Goal: Go to known website: Access a specific website the user already knows

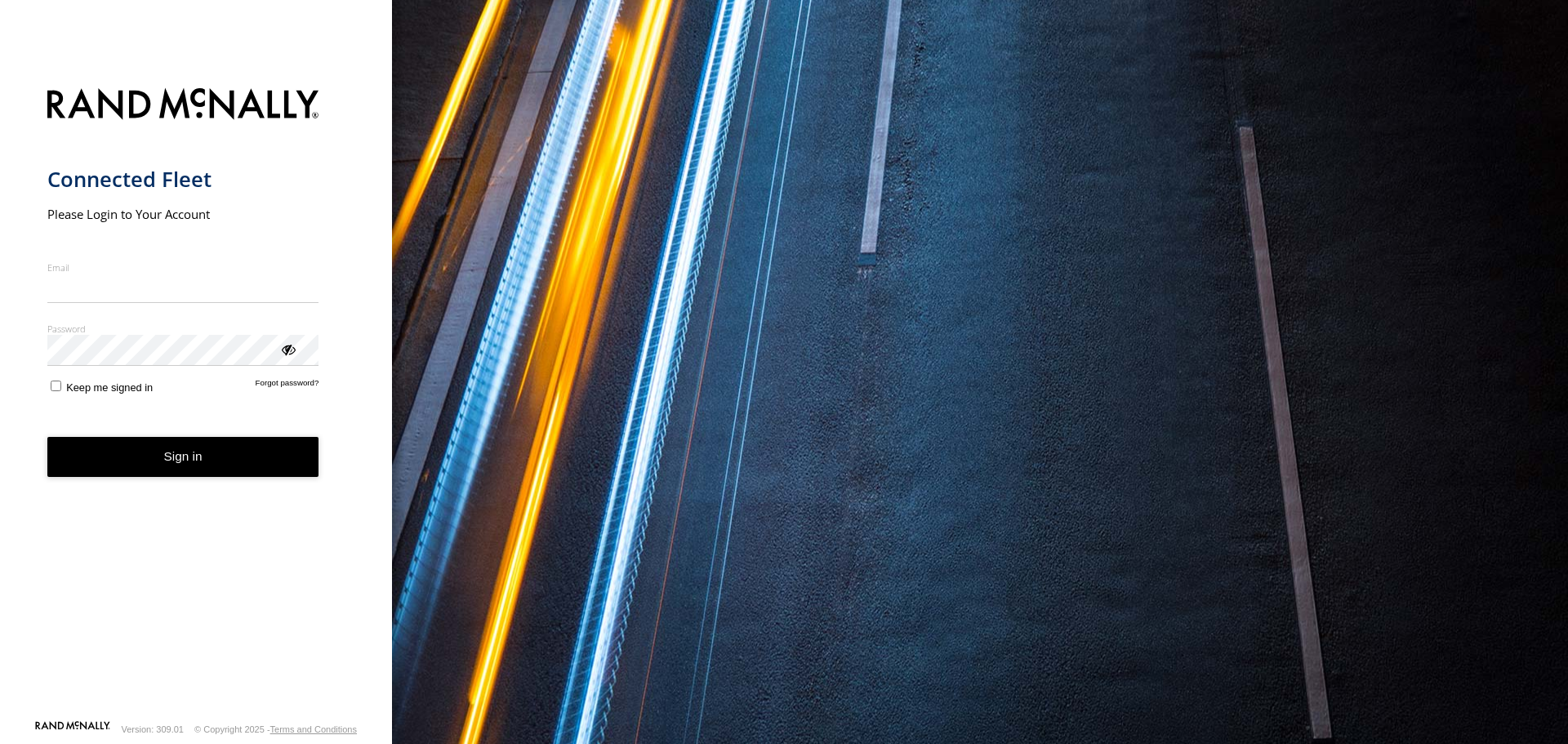
type input "**********"
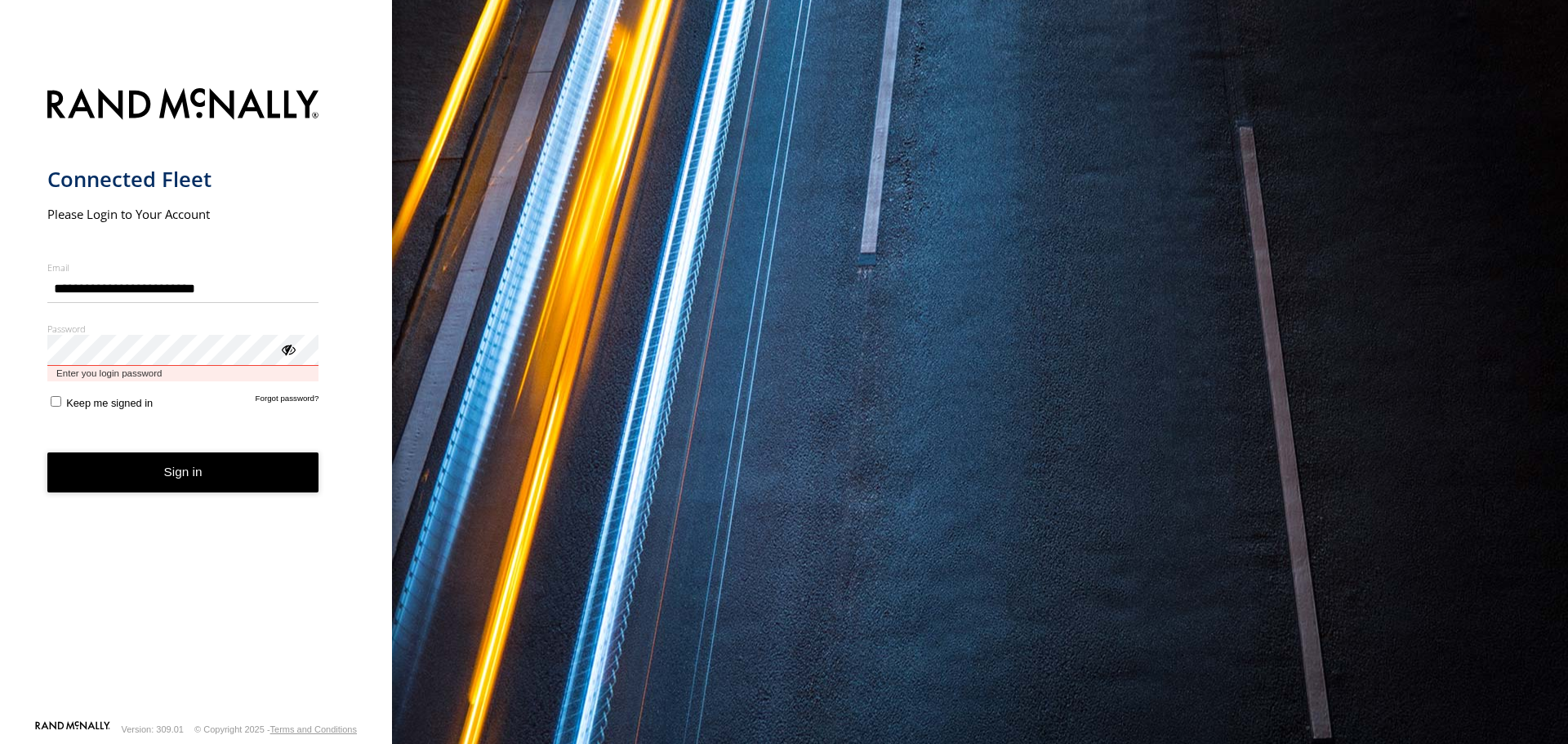
click at [47, 452] on button "Sign in" at bounding box center [182, 472] width 272 height 40
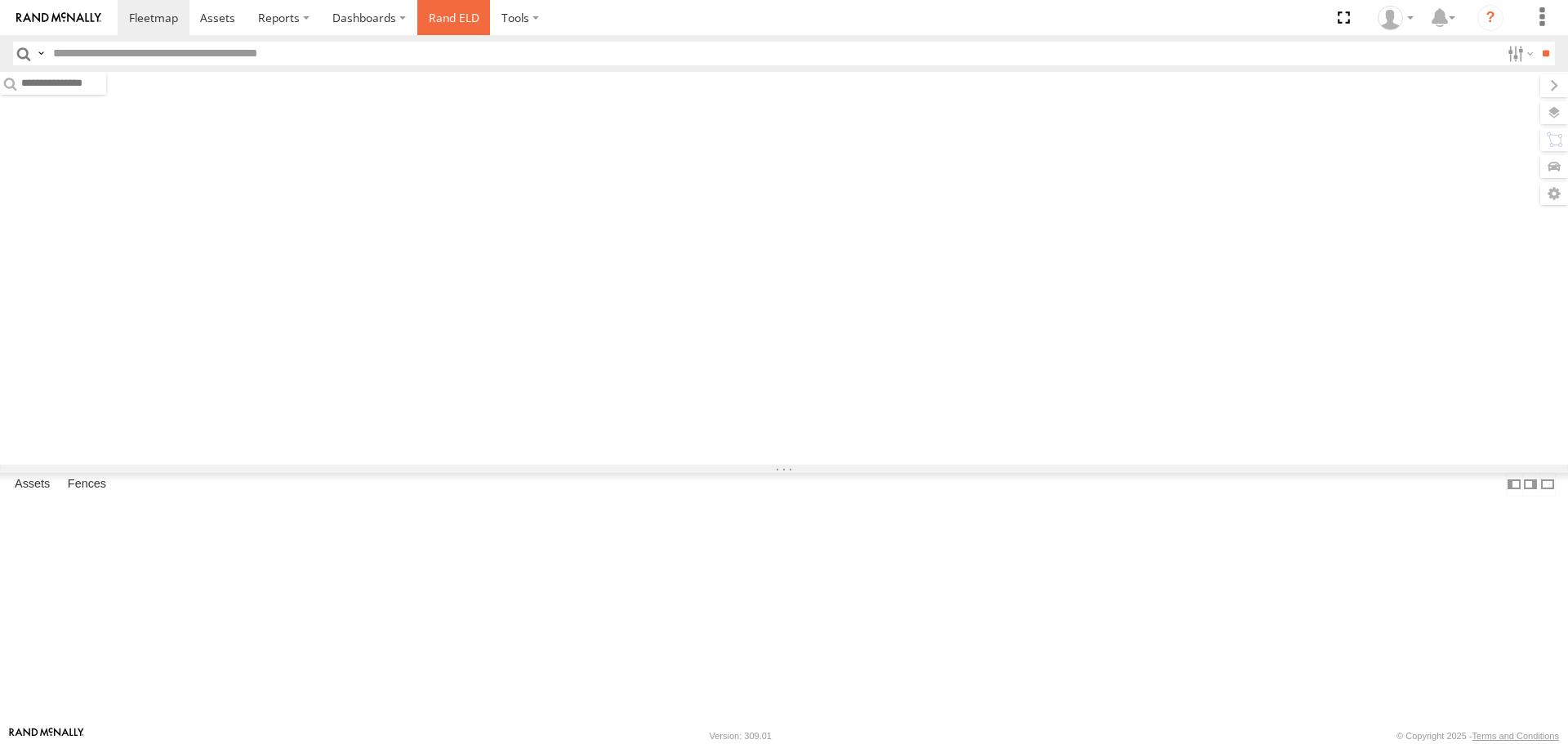
click at [457, 20] on link "Rand ELD" at bounding box center [454, 17] width 74 height 36
